Goal: Task Accomplishment & Management: Complete application form

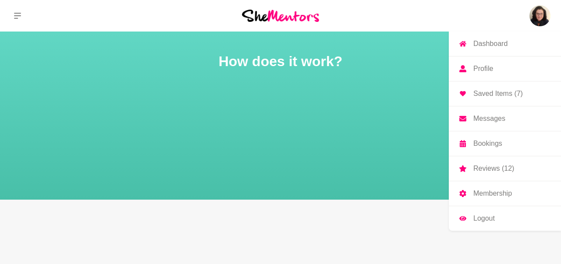
click at [486, 121] on p "Messages" at bounding box center [490, 118] width 32 height 7
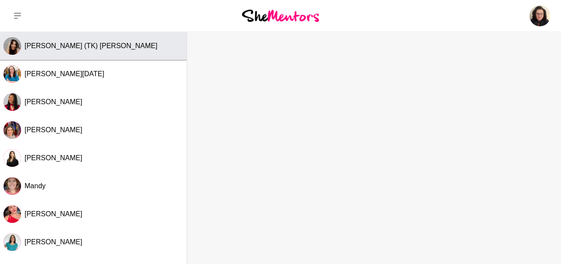
click at [77, 51] on button "[PERSON_NAME] (TK) [PERSON_NAME]" at bounding box center [93, 46] width 187 height 28
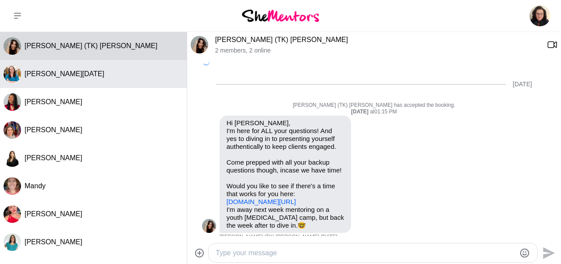
scroll to position [563, 0]
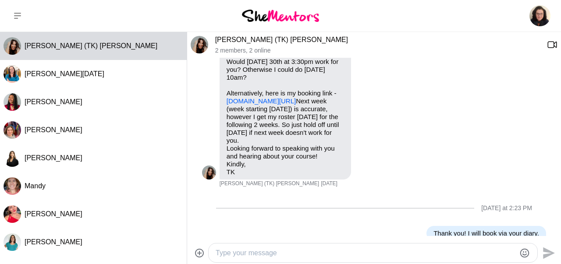
click at [285, 97] on link "[DOMAIN_NAME][URL]" at bounding box center [261, 100] width 69 height 7
click at [262, 18] on img at bounding box center [280, 16] width 77 height 12
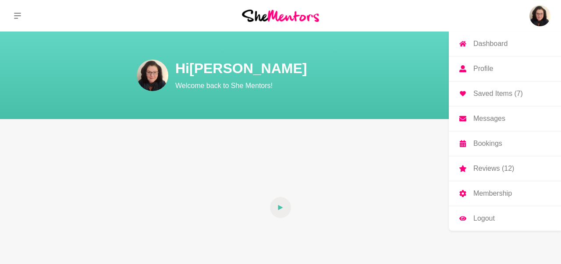
click at [492, 94] on p "Saved Items (7)" at bounding box center [499, 93] width 50 height 7
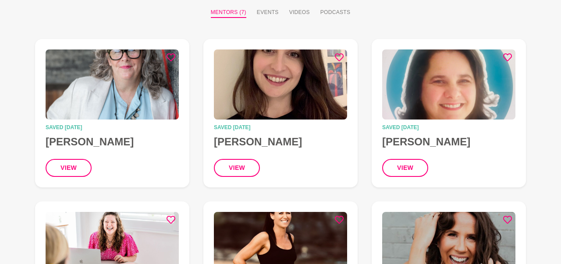
scroll to position [91, 0]
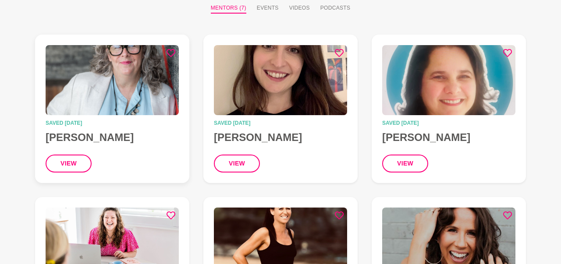
click at [121, 86] on img at bounding box center [112, 80] width 133 height 70
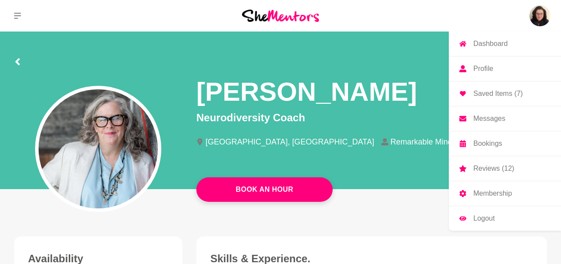
click at [542, 18] on img at bounding box center [540, 15] width 21 height 21
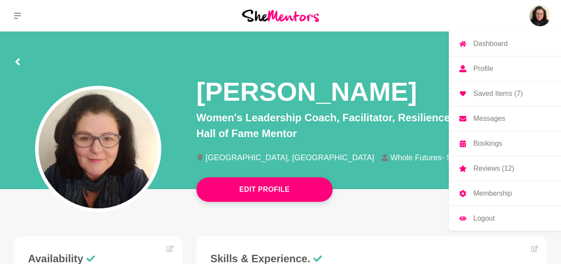
click at [507, 95] on p "Saved Items (7)" at bounding box center [499, 93] width 50 height 7
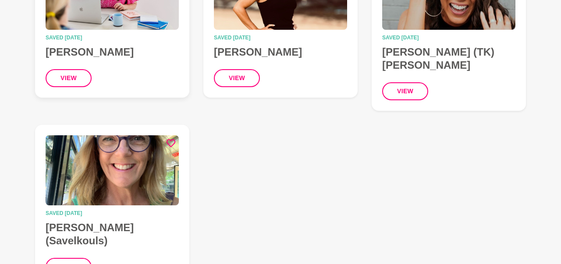
scroll to position [319, 0]
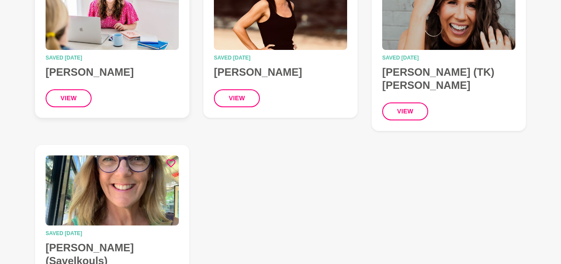
click at [108, 25] on img at bounding box center [112, 15] width 133 height 70
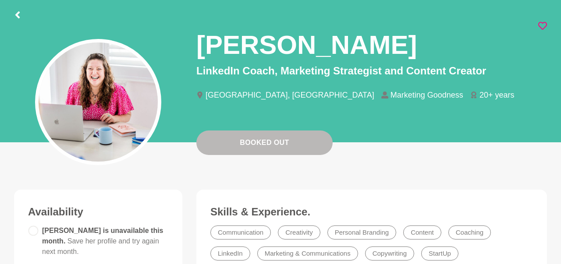
scroll to position [46, 0]
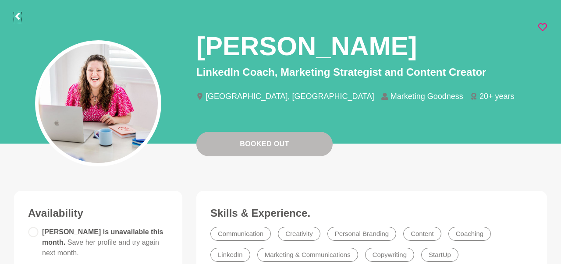
click at [17, 17] on icon at bounding box center [17, 16] width 4 height 7
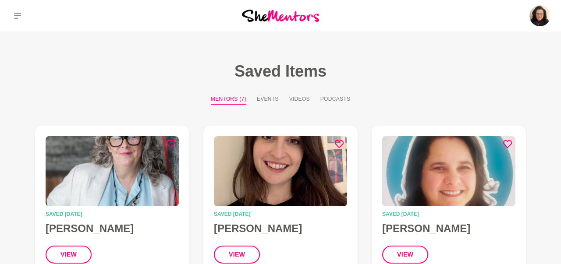
click at [274, 17] on img at bounding box center [280, 16] width 77 height 12
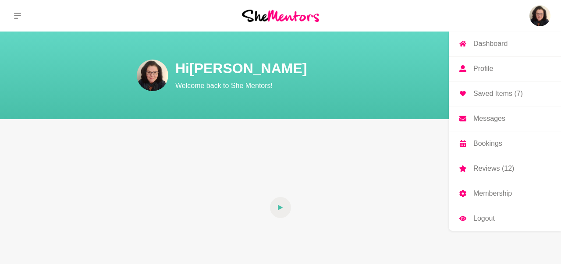
click at [544, 21] on img at bounding box center [540, 15] width 21 height 21
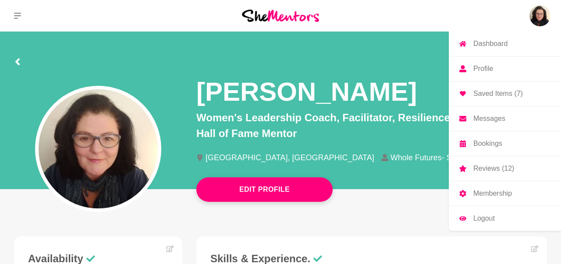
click at [480, 168] on p "Reviews (12)" at bounding box center [494, 168] width 41 height 7
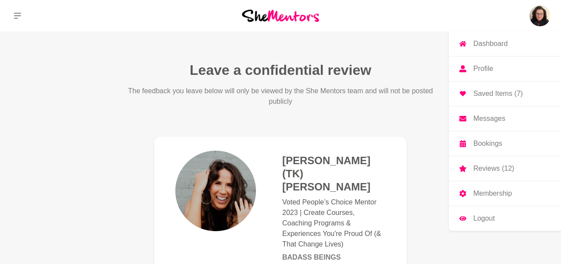
click at [542, 21] on img at bounding box center [540, 15] width 21 height 21
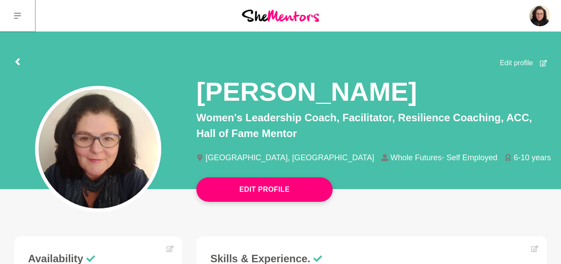
click at [18, 17] on icon at bounding box center [17, 15] width 7 height 7
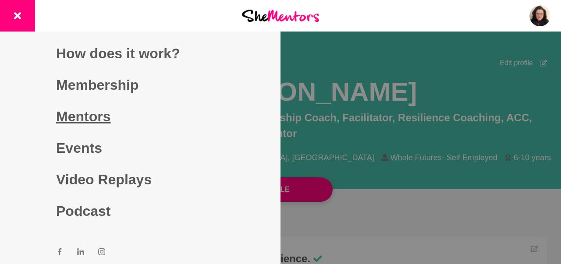
click at [89, 116] on link "Mentors" at bounding box center [140, 117] width 168 height 32
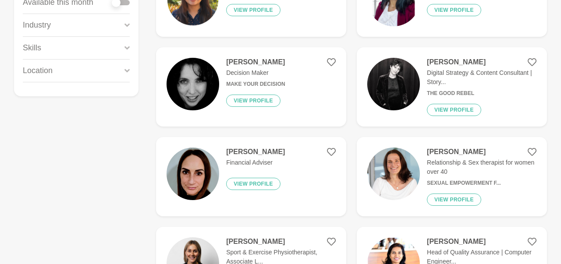
scroll to position [182, 0]
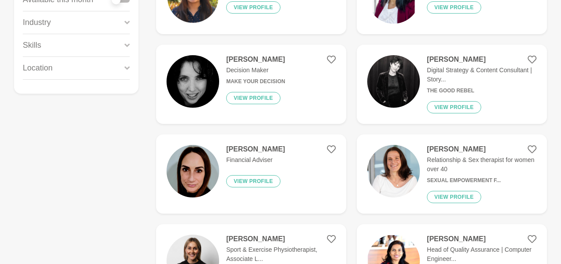
click at [259, 68] on p "Decision Maker" at bounding box center [255, 70] width 59 height 9
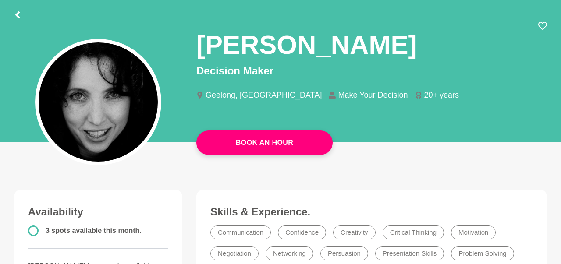
scroll to position [46, 0]
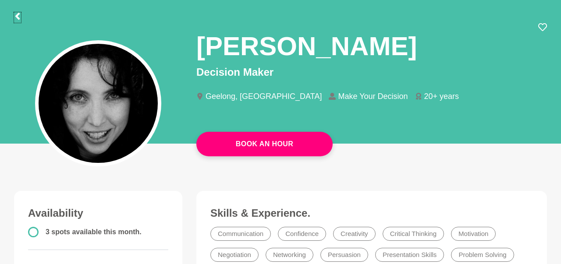
click at [17, 15] on icon at bounding box center [17, 16] width 4 height 7
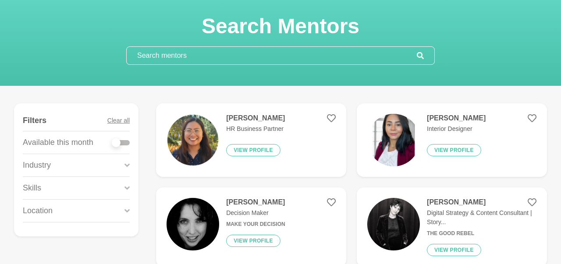
scroll to position [91, 0]
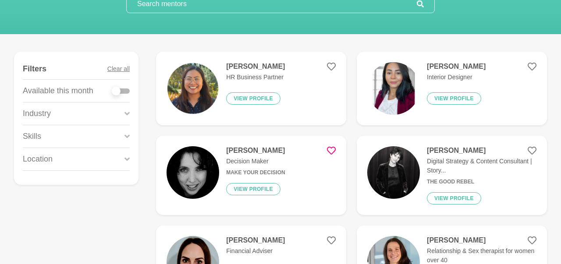
click at [334, 151] on icon at bounding box center [331, 150] width 9 height 9
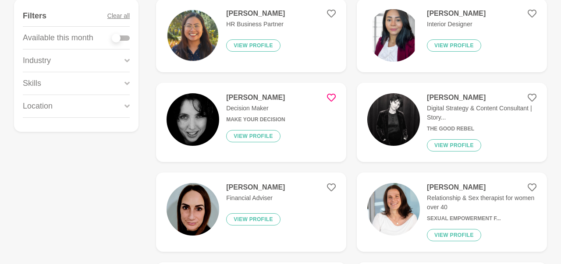
scroll to position [228, 0]
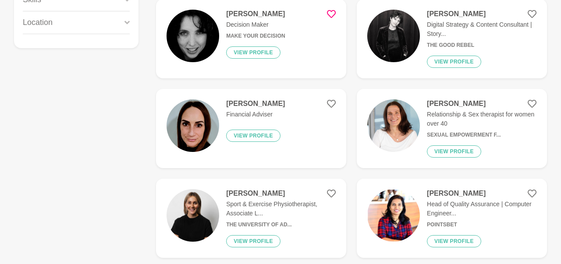
click at [258, 108] on div "[PERSON_NAME] Financial Adviser View profile" at bounding box center [252, 129] width 66 height 58
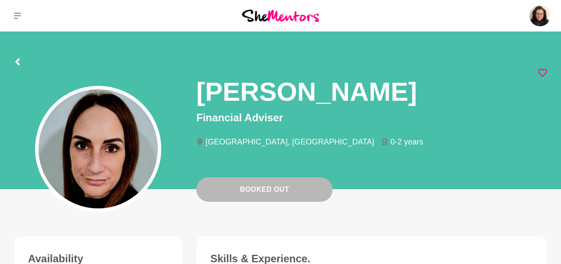
click at [541, 73] on icon at bounding box center [543, 72] width 9 height 9
click at [17, 61] on icon at bounding box center [17, 61] width 4 height 7
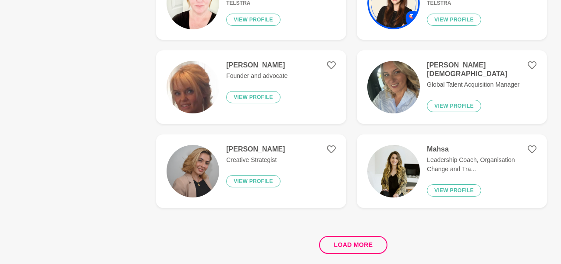
scroll to position [1642, 0]
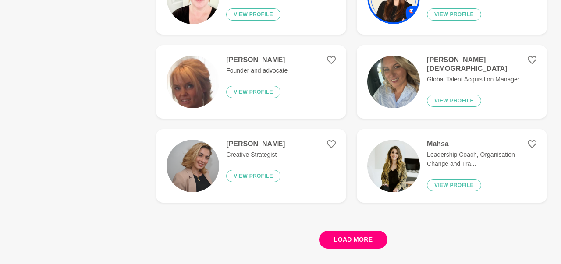
click at [343, 239] on button "Load more" at bounding box center [353, 240] width 69 height 18
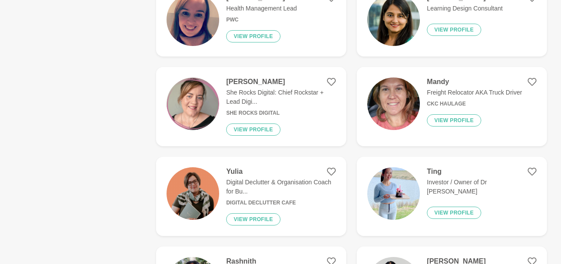
scroll to position [3284, 0]
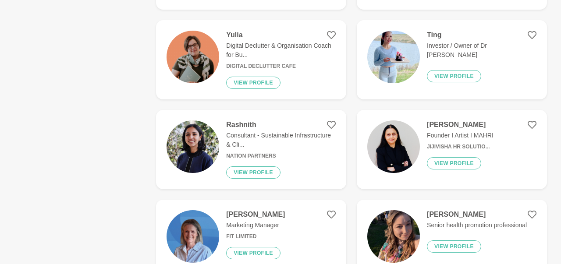
click at [245, 46] on p "Digital Declutter & Organisation Coach for Bu..." at bounding box center [281, 50] width 110 height 18
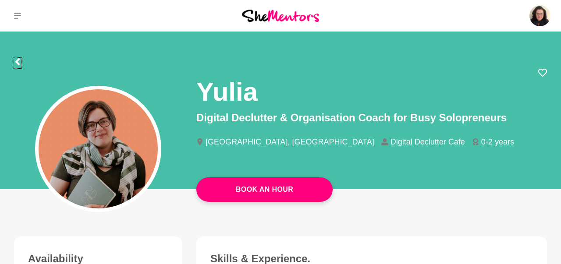
click at [17, 61] on icon at bounding box center [17, 61] width 4 height 7
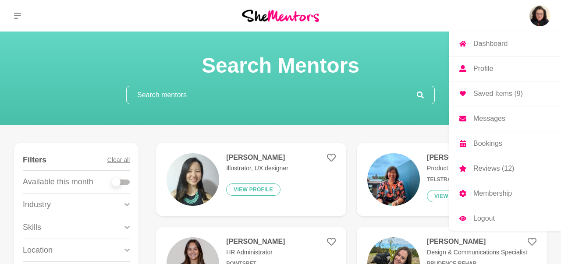
click at [503, 46] on p "Dashboard" at bounding box center [491, 43] width 34 height 7
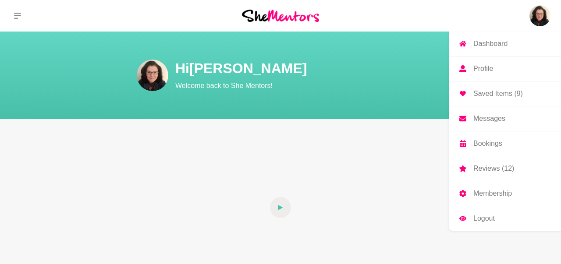
click at [535, 21] on img at bounding box center [540, 15] width 21 height 21
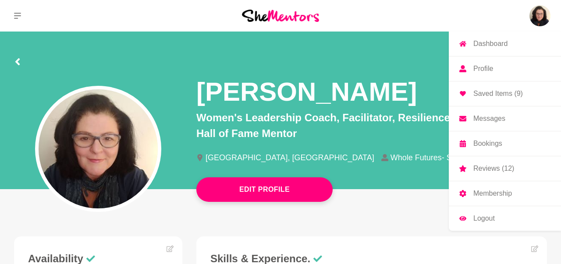
click at [500, 96] on p "Saved Items (9)" at bounding box center [499, 93] width 50 height 7
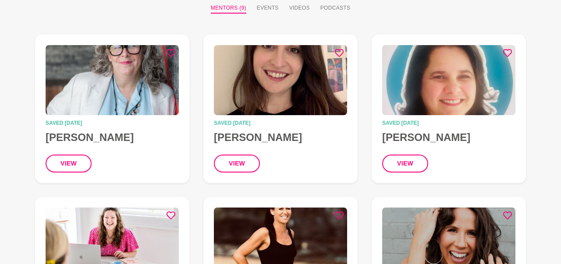
scroll to position [137, 0]
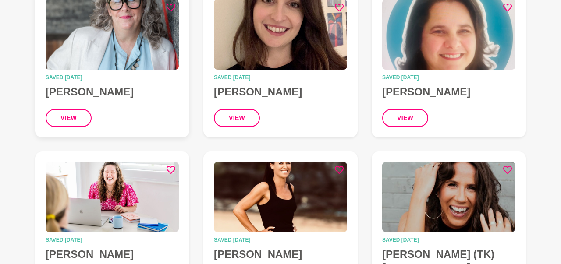
click at [79, 55] on img at bounding box center [112, 35] width 133 height 70
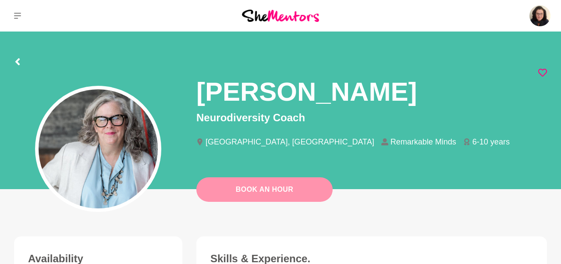
click at [259, 197] on link "Book An Hour" at bounding box center [264, 190] width 136 height 25
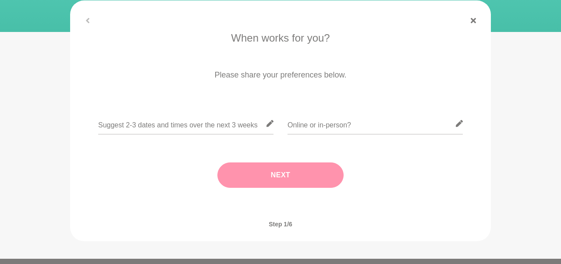
scroll to position [137, 0]
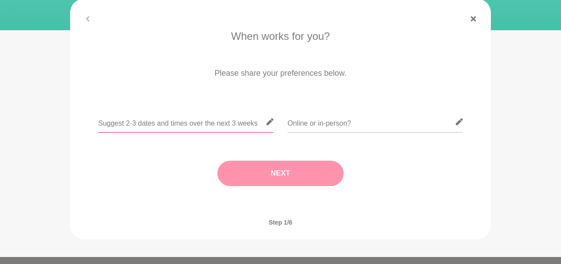
click at [152, 127] on input "text" at bounding box center [185, 121] width 175 height 21
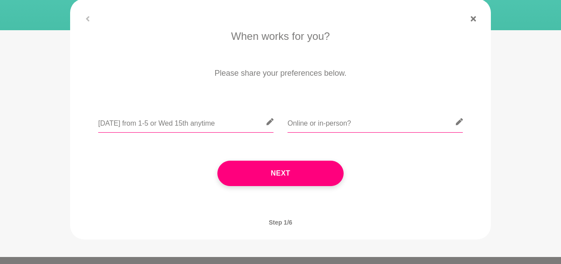
type input "[DATE] from 1-5 or Wed 15th anytime"
click at [297, 125] on input "text" at bounding box center [375, 121] width 175 height 21
type input "Online"
click at [159, 124] on input "[DATE] from 1-5 or Wed 15th anytime" at bounding box center [185, 121] width 175 height 21
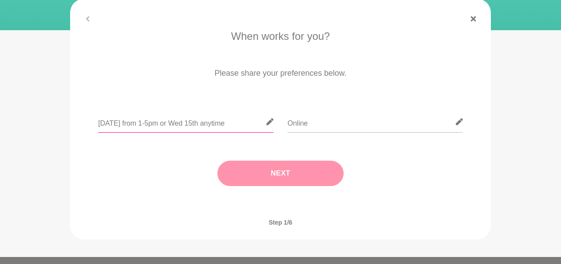
type input "[DATE] from 1-5pm or Wed 15th anytime"
click at [247, 173] on button "Next" at bounding box center [281, 173] width 126 height 25
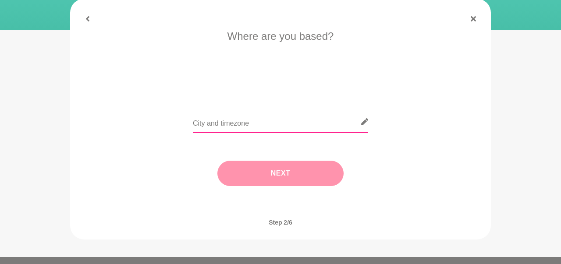
click at [221, 123] on input "text" at bounding box center [280, 121] width 175 height 21
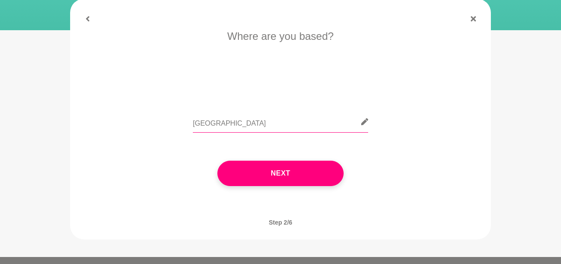
type input "[GEOGRAPHIC_DATA]"
click at [264, 187] on div "Next" at bounding box center [280, 173] width 396 height 61
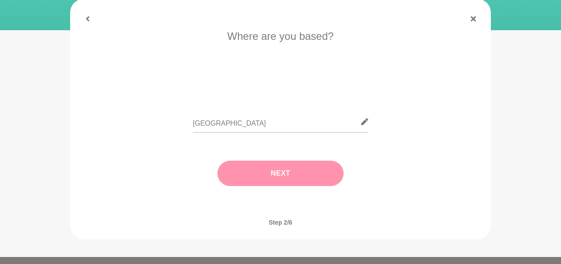
click at [273, 178] on button "Next" at bounding box center [281, 173] width 126 height 25
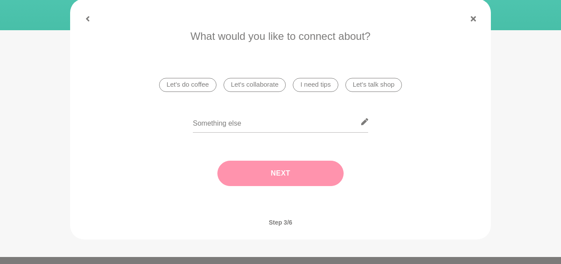
click at [316, 87] on li "I need tips" at bounding box center [315, 85] width 45 height 14
click at [275, 175] on button "Next" at bounding box center [281, 173] width 126 height 25
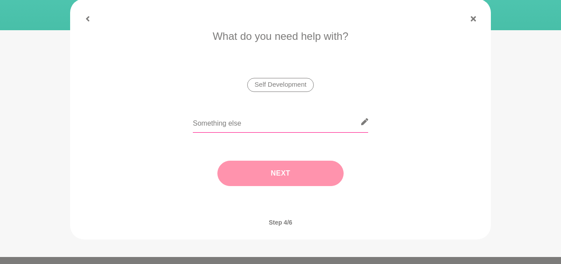
click at [221, 123] on input "text" at bounding box center [280, 121] width 175 height 21
type input "Learning more about working with women with [MEDICAL_DATA]"
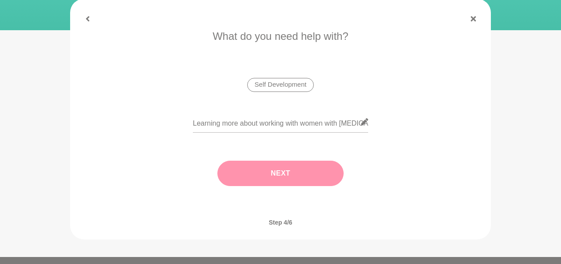
click at [268, 176] on button "Next" at bounding box center [281, 173] width 126 height 25
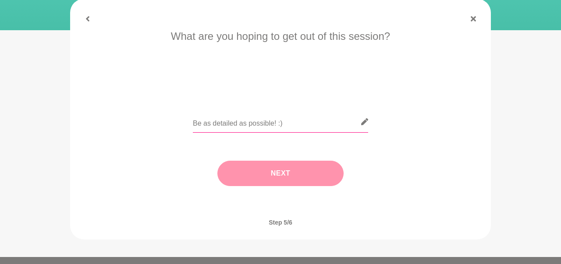
click at [237, 124] on input "text" at bounding box center [280, 121] width 175 height 21
type input "Tips and advice for supporting my clients with [MEDICAL_DATA]"
click at [260, 178] on button "Next" at bounding box center [281, 173] width 126 height 25
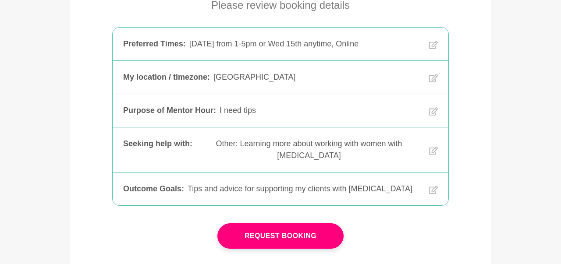
scroll to position [182, 0]
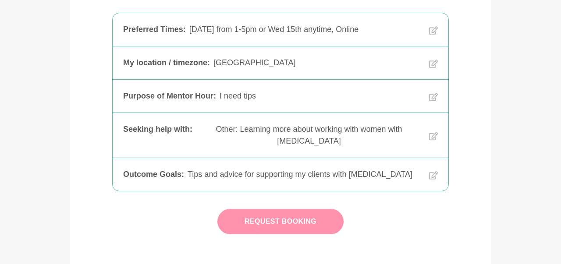
click at [275, 209] on button "Request Booking" at bounding box center [281, 221] width 126 height 25
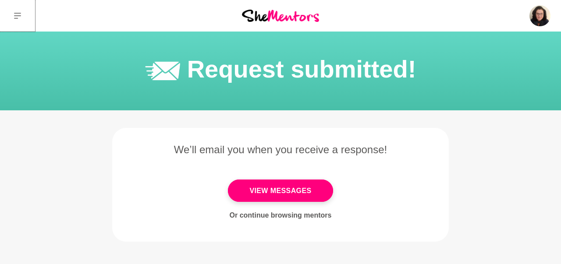
click at [14, 15] on button at bounding box center [17, 16] width 35 height 32
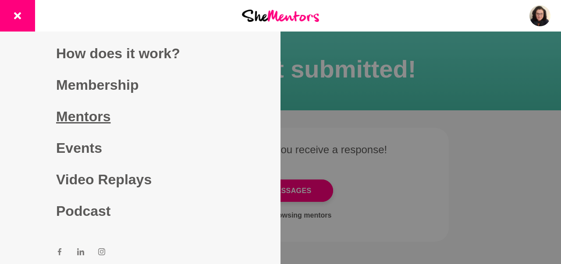
click at [78, 116] on link "Mentors" at bounding box center [140, 117] width 168 height 32
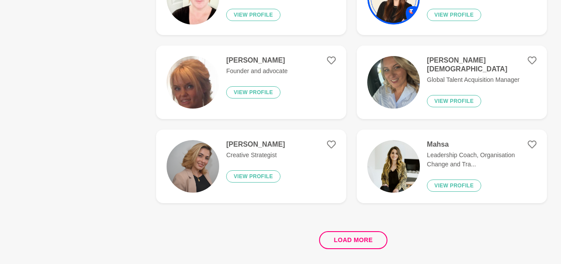
scroll to position [1642, 0]
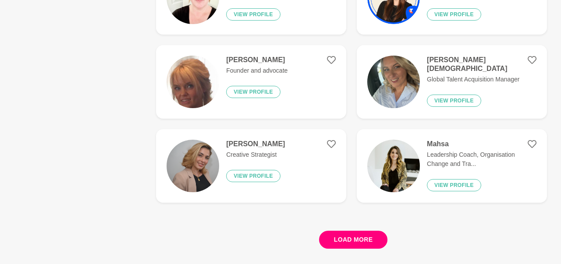
click at [361, 238] on button "Load more" at bounding box center [353, 240] width 69 height 18
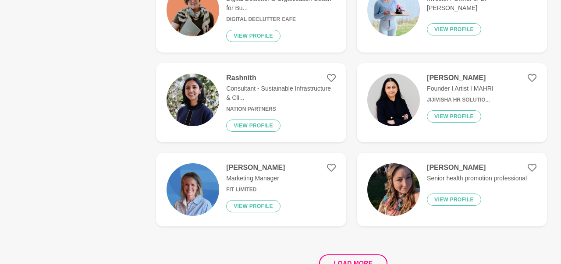
scroll to position [3466, 0]
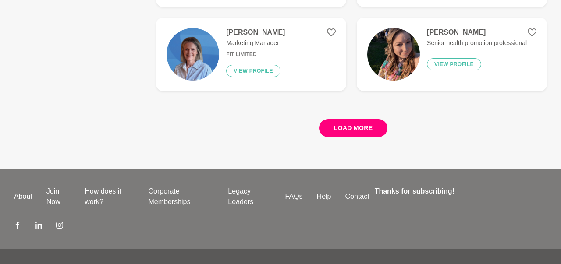
click at [355, 129] on button "Load more" at bounding box center [353, 128] width 69 height 18
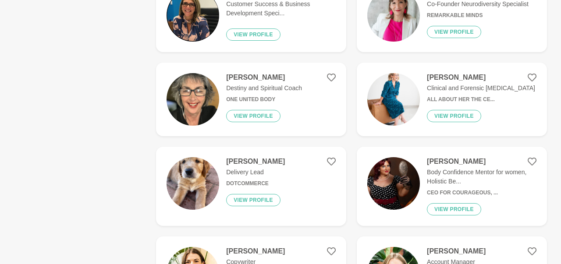
scroll to position [4378, 0]
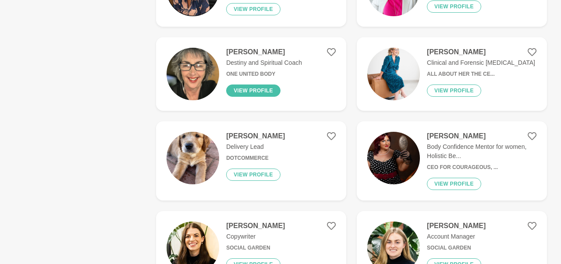
click at [244, 88] on button "View profile" at bounding box center [253, 91] width 54 height 12
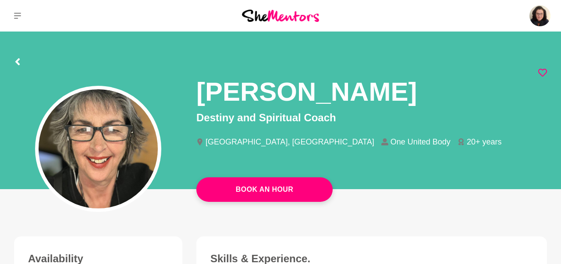
click at [540, 71] on icon at bounding box center [543, 72] width 9 height 9
click at [17, 15] on icon at bounding box center [17, 16] width 7 height 6
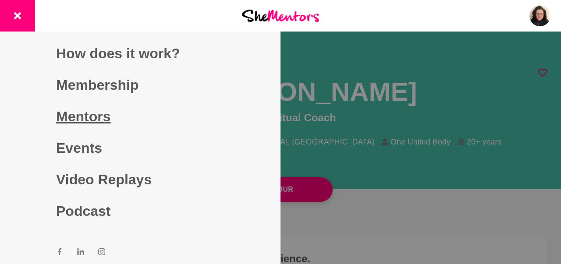
click at [86, 116] on link "Mentors" at bounding box center [140, 117] width 168 height 32
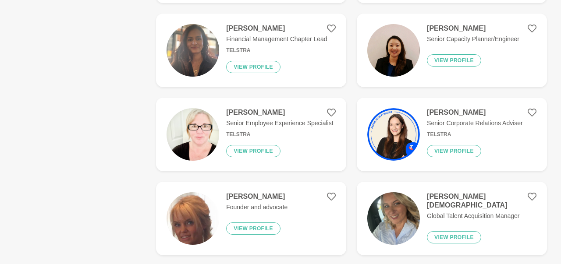
scroll to position [1772, 0]
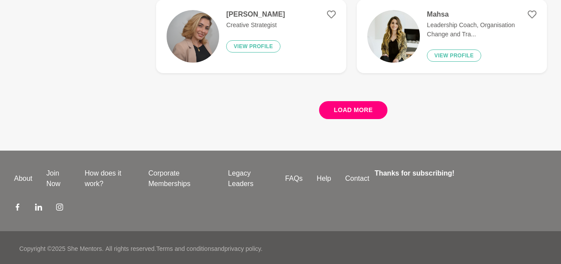
click at [350, 110] on button "Load more" at bounding box center [353, 110] width 69 height 18
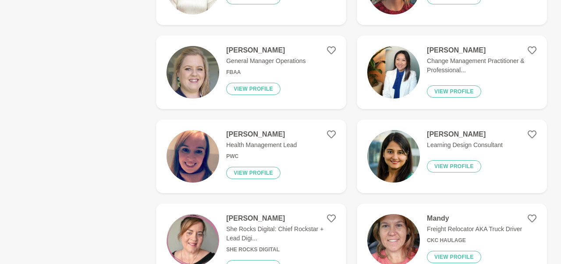
scroll to position [3003, 0]
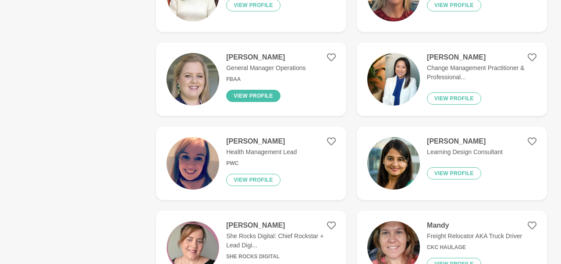
click at [251, 93] on button "View profile" at bounding box center [253, 96] width 54 height 12
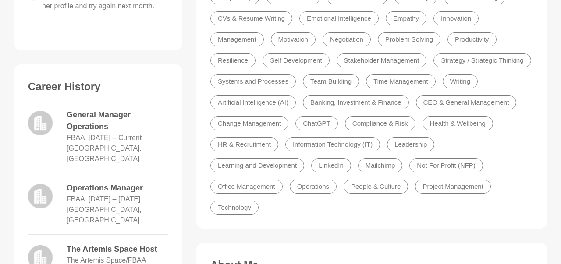
scroll to position [228, 0]
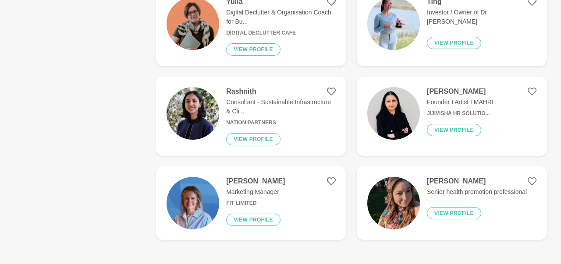
scroll to position [1642, 0]
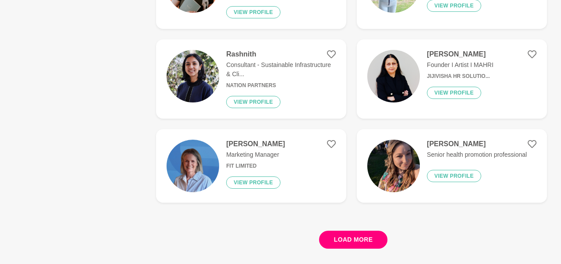
click at [357, 240] on button "Load more" at bounding box center [353, 240] width 69 height 18
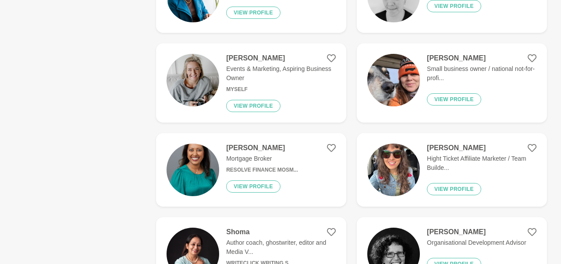
scroll to position [3375, 0]
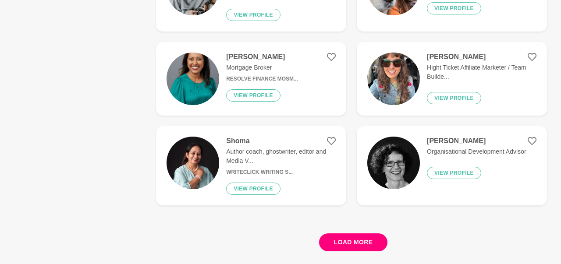
click at [339, 234] on button "Load more" at bounding box center [353, 243] width 69 height 18
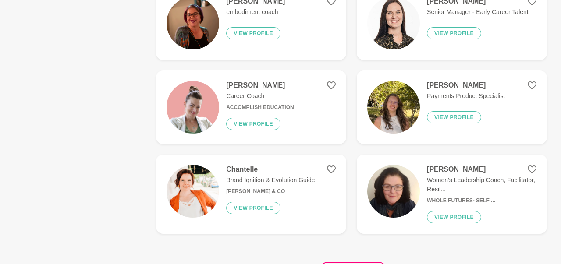
scroll to position [5063, 0]
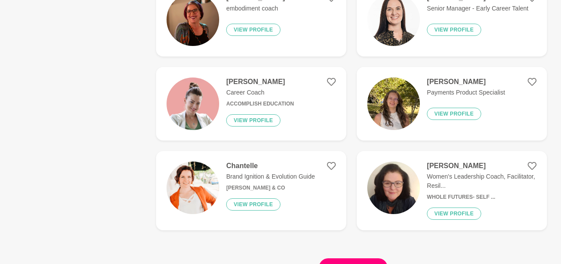
click at [341, 259] on button "Load more" at bounding box center [353, 268] width 69 height 18
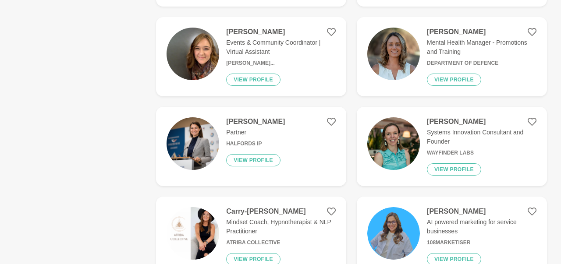
scroll to position [6431, 0]
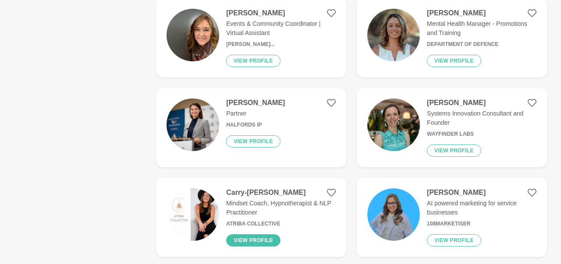
click at [257, 235] on button "View profile" at bounding box center [253, 241] width 54 height 12
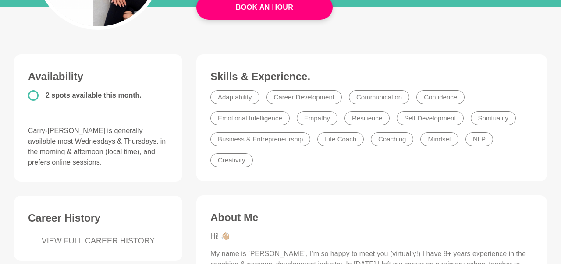
scroll to position [319, 0]
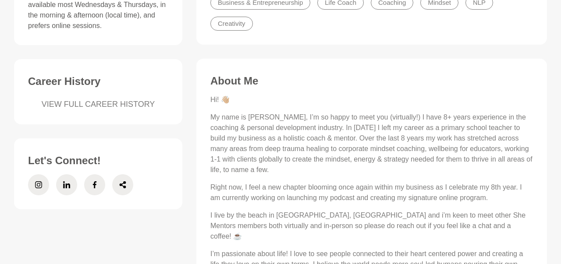
click at [117, 105] on link "VIEW FULL CAREER HISTORY" at bounding box center [98, 105] width 140 height 12
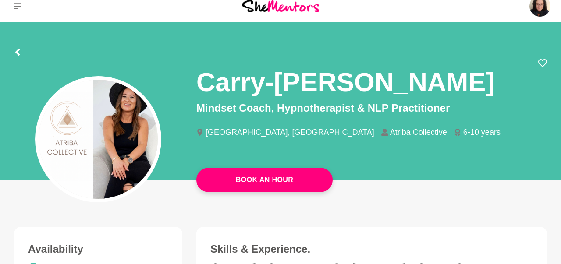
scroll to position [0, 0]
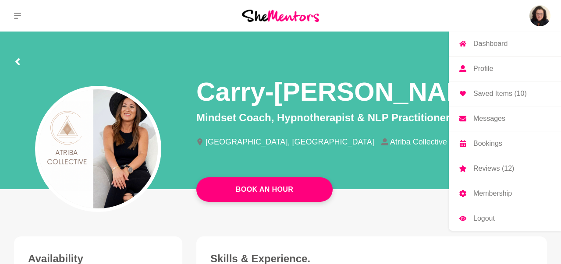
click at [536, 14] on img at bounding box center [540, 15] width 21 height 21
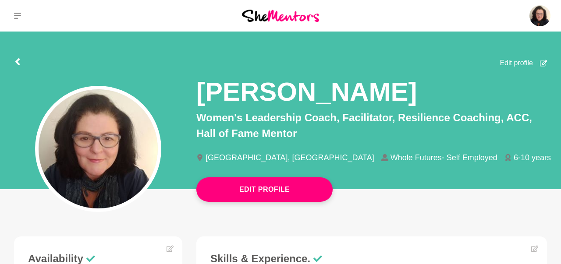
click at [528, 63] on span "Edit profile" at bounding box center [516, 63] width 33 height 11
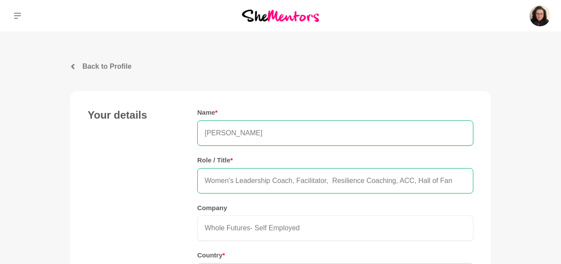
drag, startPoint x: 297, startPoint y: 181, endPoint x: 329, endPoint y: 184, distance: 32.6
click at [329, 184] on input "Women's Leadership Coach, Facilitator, Resilience Coaching, ACC, Hall of Fame M…" at bounding box center [335, 180] width 276 height 25
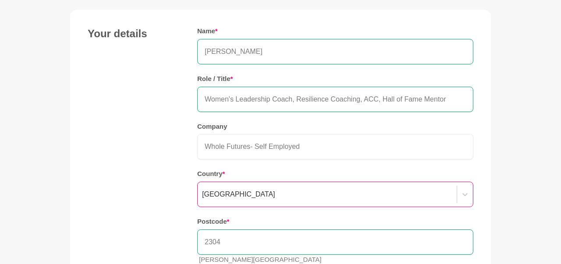
scroll to position [91, 0]
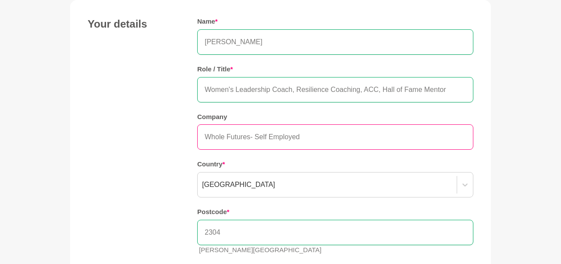
type input "Women's Leadership Coach, Resilience Coaching, ACC, Hall of Fame Mentor"
click at [250, 136] on input "Whole Futures- Self Employed" at bounding box center [335, 137] width 276 height 25
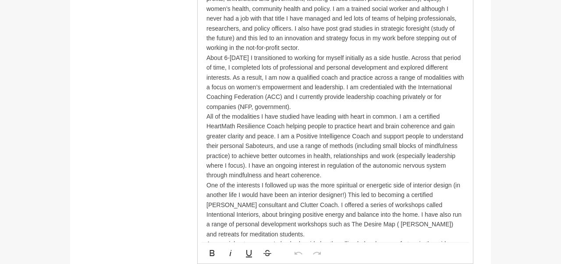
scroll to position [547, 0]
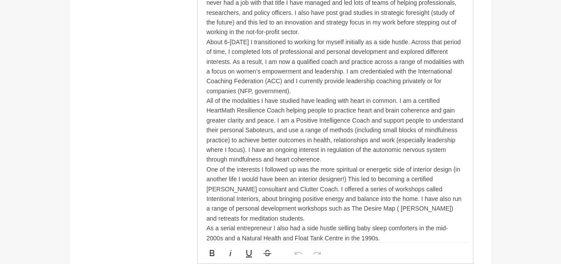
type input "Whole Futures - Self Employed"
click at [337, 157] on p "All of the modalities I have studied have leading with heart in common. I am a …" at bounding box center [336, 130] width 258 height 69
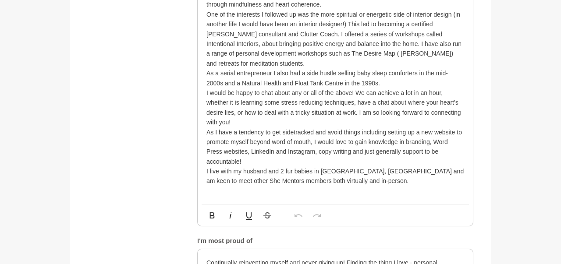
scroll to position [684, 0]
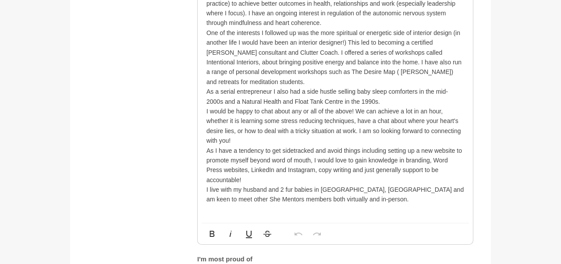
click at [265, 135] on p "I would be happy to chat about any or all of the above! We can achieve a lot in…" at bounding box center [336, 126] width 258 height 39
click at [261, 83] on p "One of the interests I followed up was the more spiritual or energetic side of …" at bounding box center [336, 57] width 258 height 59
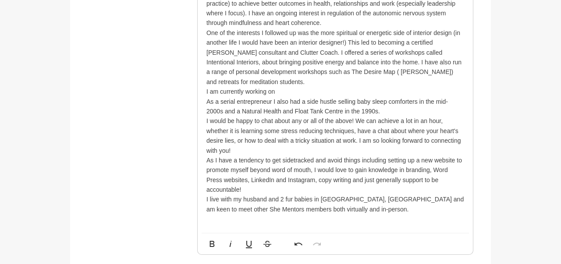
drag, startPoint x: 210, startPoint y: 89, endPoint x: 277, endPoint y: 87, distance: 67.1
click at [277, 87] on p "I am currently working on" at bounding box center [336, 92] width 258 height 10
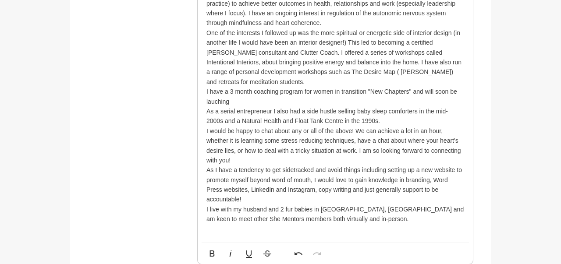
click at [215, 100] on p "I have a 3 month coaching program for women in transition "New Chapters" and wi…" at bounding box center [336, 97] width 258 height 20
click at [236, 100] on p "I have a 3 month coaching program for women in transition "New Chapters" and wi…" at bounding box center [336, 97] width 258 height 20
drag, startPoint x: 345, startPoint y: 100, endPoint x: 391, endPoint y: 100, distance: 46.1
click at [392, 100] on p "I have a 3 month coaching program for women in transition "New Chapters" and wi…" at bounding box center [336, 97] width 258 height 20
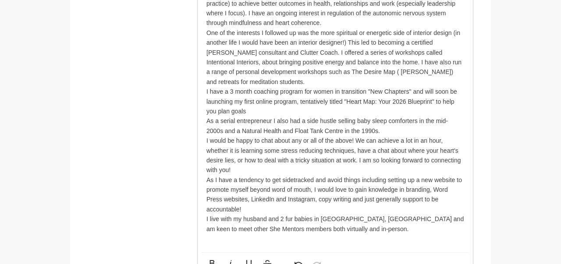
click at [413, 90] on p "I have a 3 month coaching program for women in transition "New Chapters" and wi…" at bounding box center [336, 101] width 258 height 29
click at [368, 88] on p "I have a 3 month coaching program for women in transition "New Chapters". I wil…" at bounding box center [336, 101] width 258 height 29
drag, startPoint x: 210, startPoint y: 89, endPoint x: 223, endPoint y: 88, distance: 13.6
click at [223, 88] on p "I have a 3 month coaching program for women in transition called "New Chapters"…" at bounding box center [336, 101] width 258 height 29
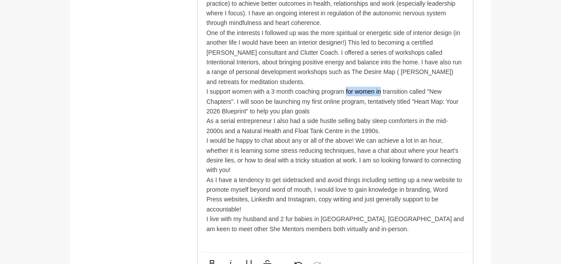
drag, startPoint x: 347, startPoint y: 90, endPoint x: 371, endPoint y: 88, distance: 23.8
click at [379, 88] on p "I support women with a 3 month coaching program for women in transition called …" at bounding box center [336, 101] width 258 height 29
click at [403, 90] on p "I support women with a 3 month coaching program addressing transition called "N…" at bounding box center [336, 101] width 258 height 29
drag, startPoint x: 294, startPoint y: 111, endPoint x: 311, endPoint y: 110, distance: 17.1
click at [311, 110] on p "I support women with a 3 month coaching program addressing transitions called "…" at bounding box center [336, 101] width 258 height 29
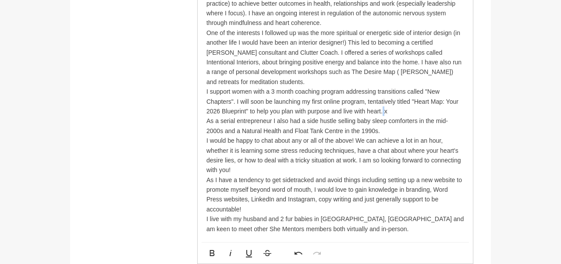
click at [384, 112] on p "I support women with a 3 month coaching program addressing transitions called "…" at bounding box center [336, 101] width 258 height 29
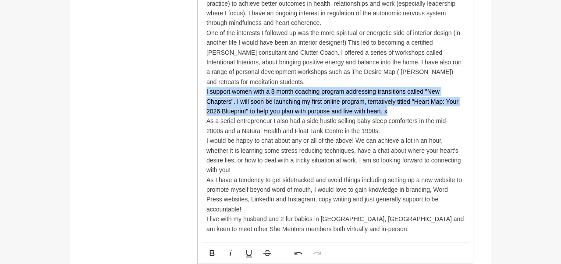
drag, startPoint x: 206, startPoint y: 90, endPoint x: 389, endPoint y: 114, distance: 184.3
click at [389, 114] on div "Hi, my name is [PERSON_NAME] and I have 30 years experience in management in no…" at bounding box center [335, 38] width 275 height 430
copy p "I support women with a 3 month coaching program addressing transitions called "…"
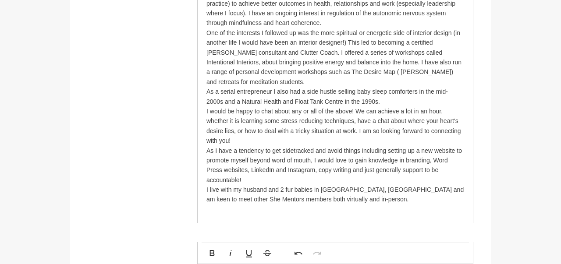
click at [404, 100] on p "As a serial entrepreneur I also had a side hustle selling baby sleep comforters…" at bounding box center [336, 97] width 258 height 20
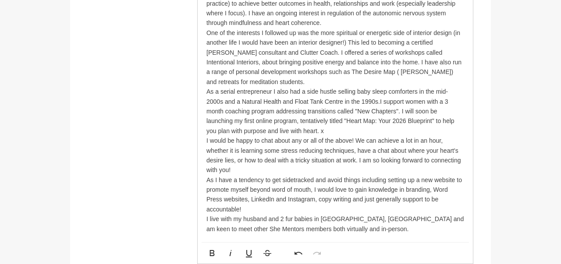
click at [392, 100] on p "As a serial entrepreneur I also had a side hustle selling baby sleep comforters…" at bounding box center [336, 111] width 258 height 49
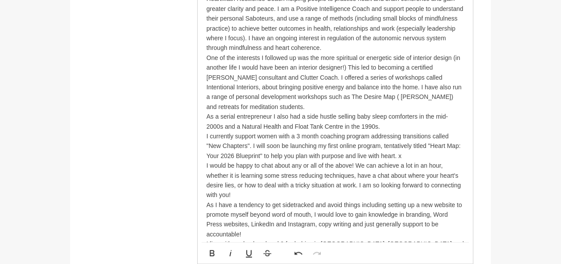
scroll to position [639, 0]
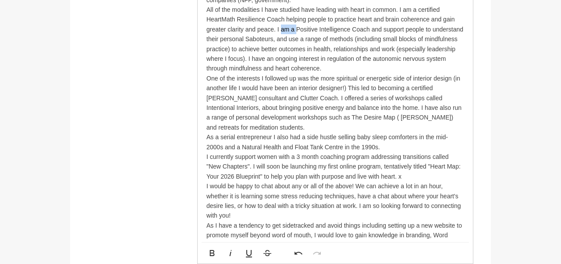
drag, startPoint x: 280, startPoint y: 27, endPoint x: 295, endPoint y: 28, distance: 14.9
click at [295, 28] on p "All of the modalities I have studied have leading with heart in common. I am a …" at bounding box center [336, 39] width 258 height 69
drag, startPoint x: 369, startPoint y: 27, endPoint x: 400, endPoint y: 26, distance: 30.3
click at [400, 26] on p "All of the modalities I have studied have leading with heart in common. I am a …" at bounding box center [336, 39] width 258 height 69
click at [314, 27] on p "All of the modalities I have studied have leading with heart in common. I am a …" at bounding box center [336, 39] width 258 height 69
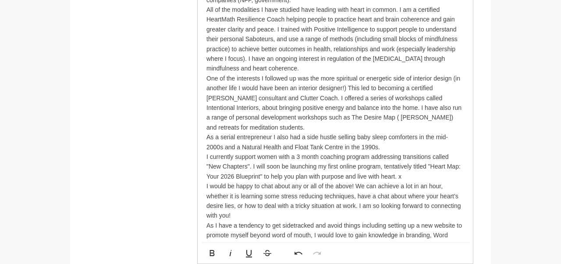
scroll to position [593, 0]
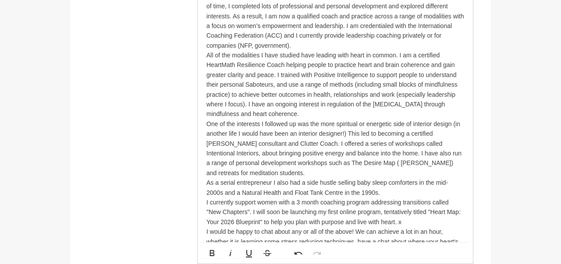
click at [370, 74] on p "All of the modalities I have studied have leading with heart in common. I am a …" at bounding box center [336, 84] width 258 height 69
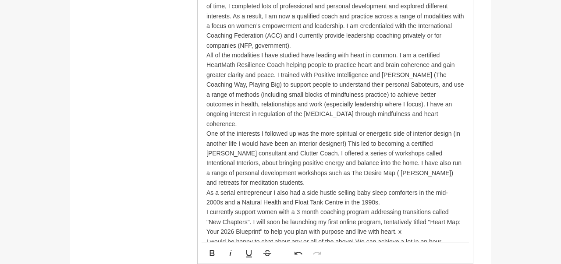
click at [314, 74] on p "All of the modalities I have studied have leading with heart in common. I am a …" at bounding box center [336, 89] width 258 height 79
click at [383, 73] on p "All of the modalities I have studied have leading with heart in common. I am a …" at bounding box center [336, 89] width 258 height 79
click at [439, 84] on p "All of the modalities I have studied have leading with heart in common. I am a …" at bounding box center [336, 89] width 258 height 79
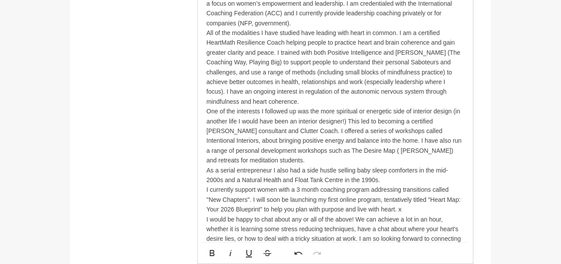
scroll to position [639, 0]
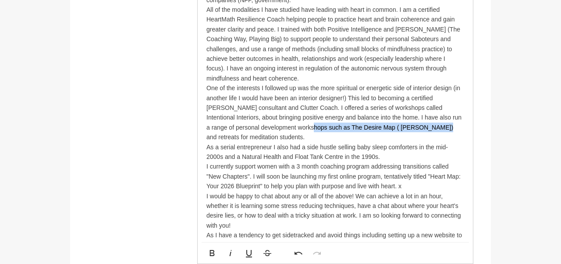
drag, startPoint x: 273, startPoint y: 125, endPoint x: 396, endPoint y: 123, distance: 122.8
click at [396, 123] on p "One of the interests I followed up was the more spiritual or energetic side of …" at bounding box center [336, 112] width 258 height 59
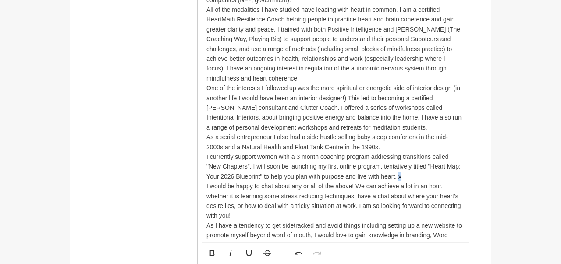
drag, startPoint x: 399, startPoint y: 176, endPoint x: 403, endPoint y: 176, distance: 4.8
click at [403, 176] on p "I currently support women with a 3 month coaching program addressing transition…" at bounding box center [336, 166] width 258 height 29
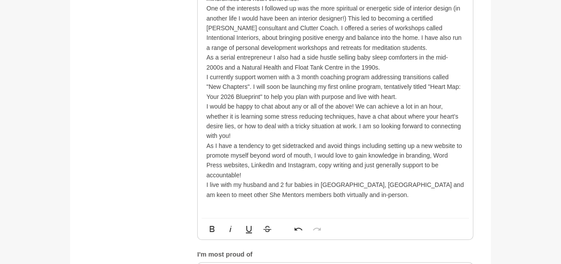
scroll to position [730, 0]
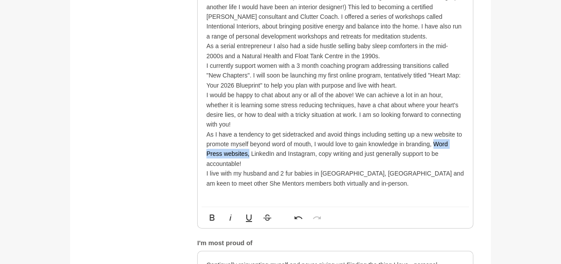
drag, startPoint x: 435, startPoint y: 143, endPoint x: 250, endPoint y: 157, distance: 185.6
click at [250, 157] on p "As I have a tendency to get sidetracked and avoid things including setting up a…" at bounding box center [336, 149] width 258 height 39
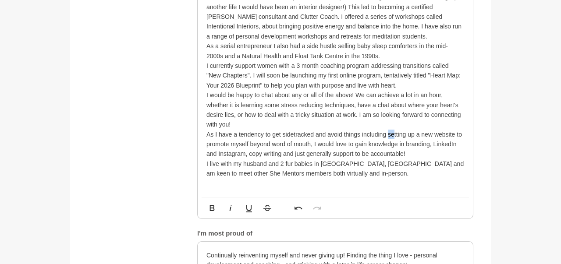
drag, startPoint x: 389, startPoint y: 134, endPoint x: 395, endPoint y: 135, distance: 6.6
click at [395, 135] on p "As I have a tendency to get sidetracked and avoid things including setting up a…" at bounding box center [336, 144] width 258 height 29
click at [315, 133] on p "As I have a tendency to get sidetracked and avoid things including setting up a…" at bounding box center [336, 144] width 258 height 29
drag, startPoint x: 280, startPoint y: 163, endPoint x: 284, endPoint y: 162, distance: 4.5
click at [284, 162] on p "I live with my husband and 2 fur babies in [GEOGRAPHIC_DATA], [GEOGRAPHIC_DATA]…" at bounding box center [336, 169] width 258 height 20
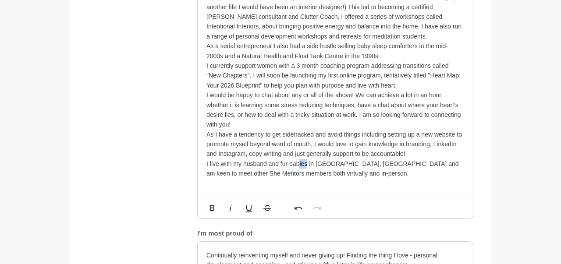
drag, startPoint x: 300, startPoint y: 162, endPoint x: 307, endPoint y: 164, distance: 7.7
click at [307, 164] on p "I live with my husband and fur babies in [GEOGRAPHIC_DATA], [GEOGRAPHIC_DATA] a…" at bounding box center [336, 169] width 258 height 20
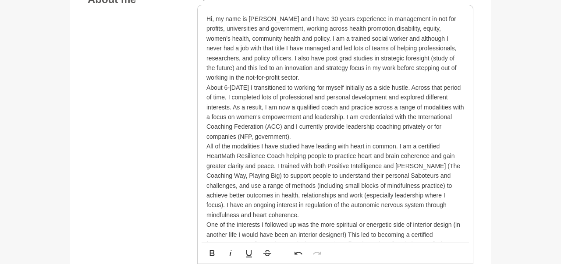
scroll to position [547, 0]
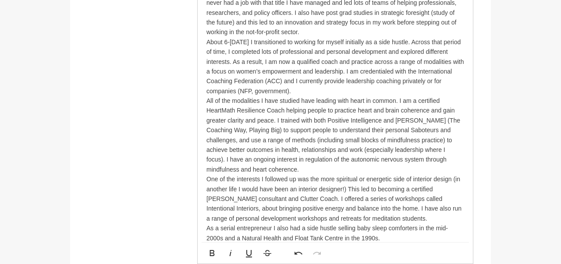
click at [221, 89] on p "About 6-[DATE] I transitioned to working for myself initially as a side hustle.…" at bounding box center [336, 66] width 258 height 59
drag, startPoint x: 302, startPoint y: 89, endPoint x: 310, endPoint y: 89, distance: 7.5
click at [310, 89] on p "About 6-[DATE] I transitioned to working for myself initially as a side hustle.…" at bounding box center [336, 66] width 258 height 59
drag, startPoint x: 311, startPoint y: 89, endPoint x: 362, endPoint y: 86, distance: 50.9
click at [362, 86] on p "About 6-[DATE] I transitioned to working for myself initially as a side hustle.…" at bounding box center [336, 66] width 258 height 59
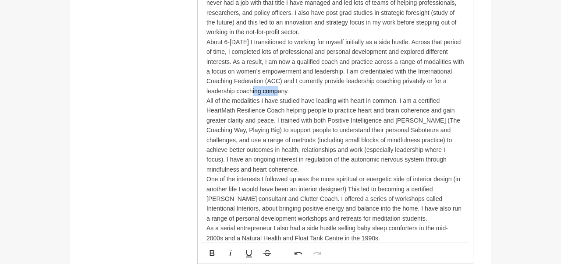
drag, startPoint x: 258, startPoint y: 91, endPoint x: 280, endPoint y: 88, distance: 22.1
click at [282, 88] on p "About 6-[DATE] I transitioned to working for myself initially as a side hustle.…" at bounding box center [336, 66] width 258 height 59
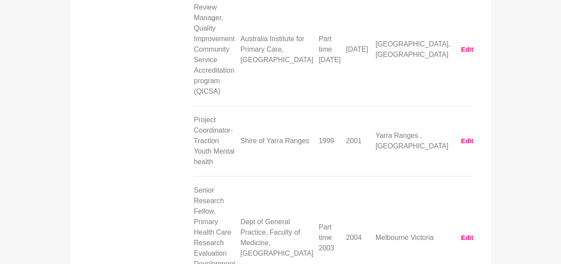
scroll to position [2416, 0]
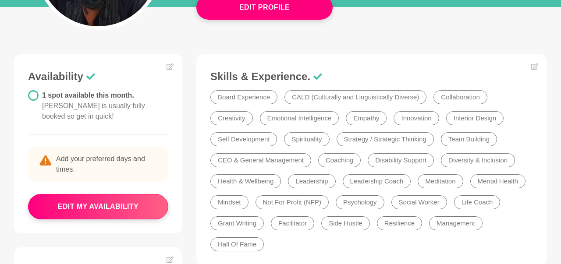
scroll to position [46, 0]
